Goal: Check status: Check status

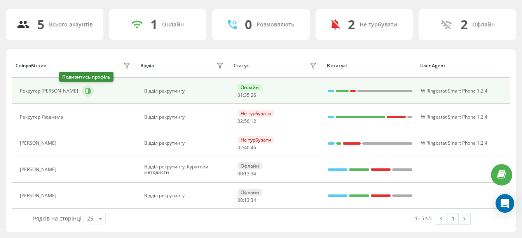
click at [82, 86] on button at bounding box center [88, 91] width 12 height 12
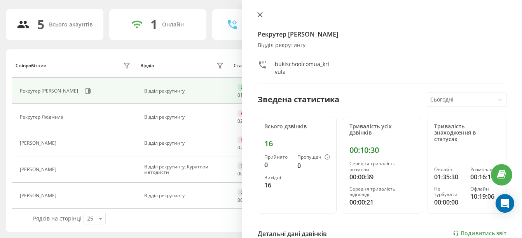
click at [255, 16] on button at bounding box center [260, 15] width 10 height 7
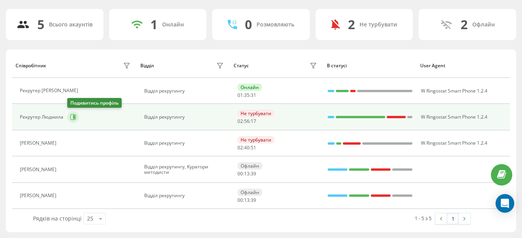
click at [74, 113] on button at bounding box center [73, 117] width 12 height 12
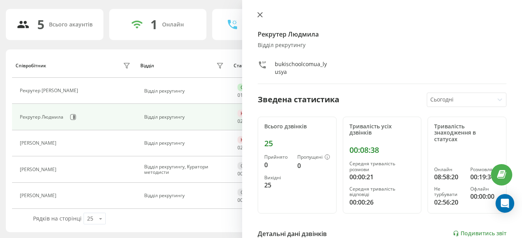
click at [257, 16] on icon at bounding box center [259, 14] width 5 height 5
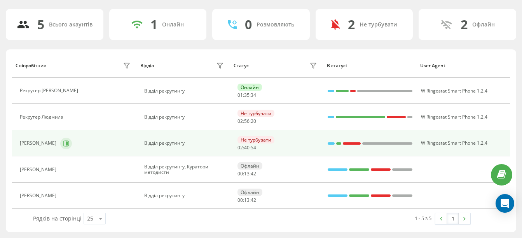
click at [69, 141] on icon at bounding box center [66, 143] width 6 height 6
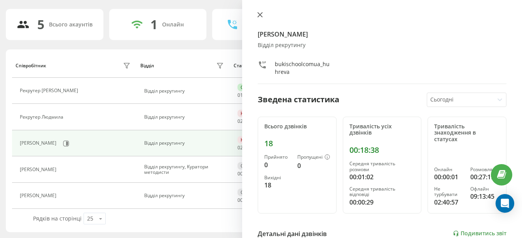
click at [260, 13] on icon at bounding box center [259, 14] width 5 height 5
